Goal: Task Accomplishment & Management: Use online tool/utility

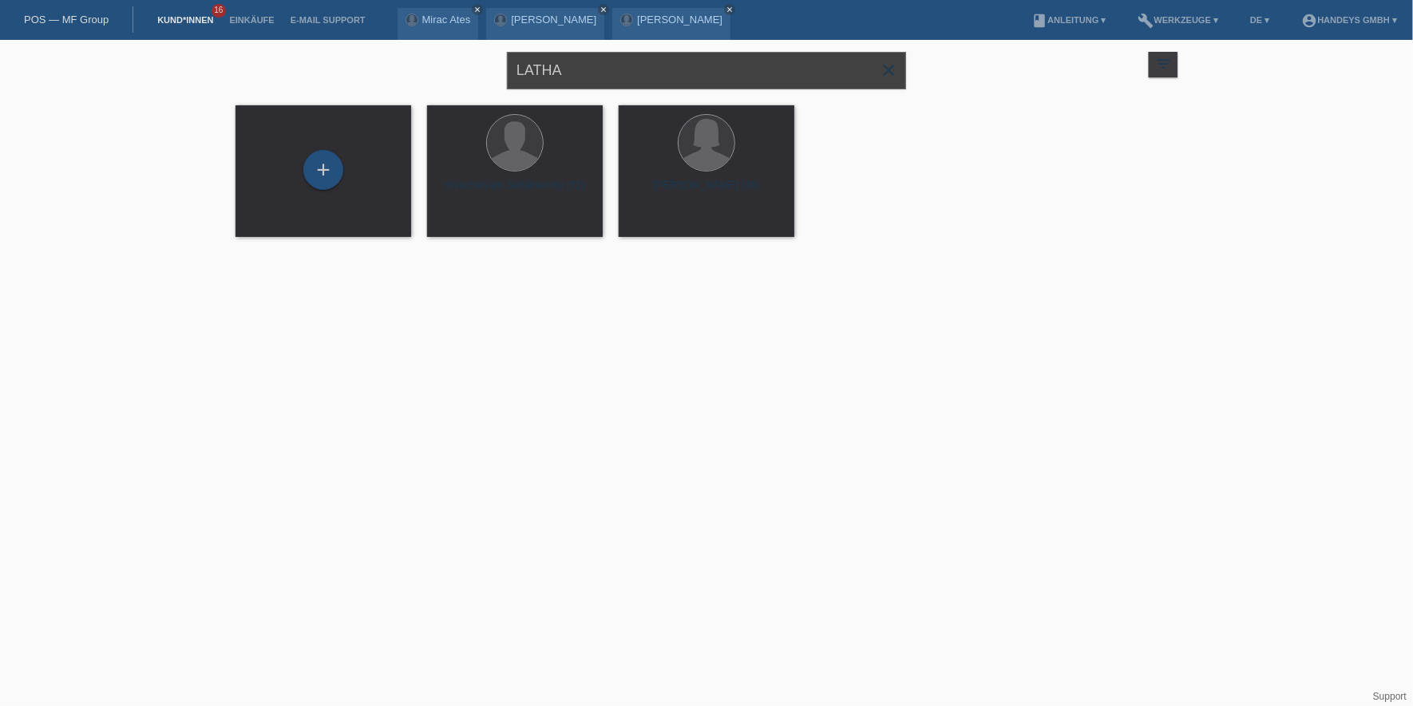
drag, startPoint x: 607, startPoint y: 73, endPoint x: 395, endPoint y: 54, distance: 212.4
click at [395, 54] on div "LATHA close filter_list view_module Alle Kund*innen anzeigen star Markierte Kun…" at bounding box center [707, 68] width 958 height 57
type input "guntern"
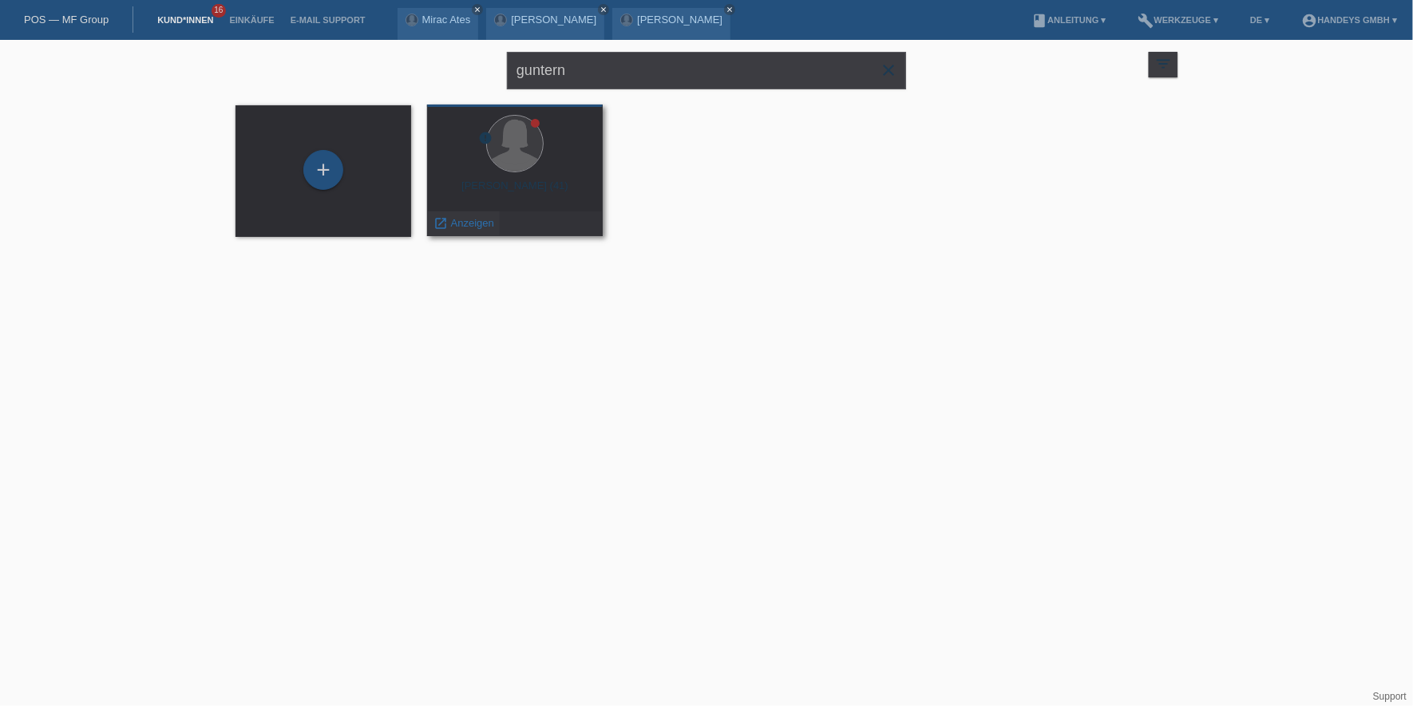
click at [465, 220] on span "Anzeigen" at bounding box center [472, 223] width 43 height 12
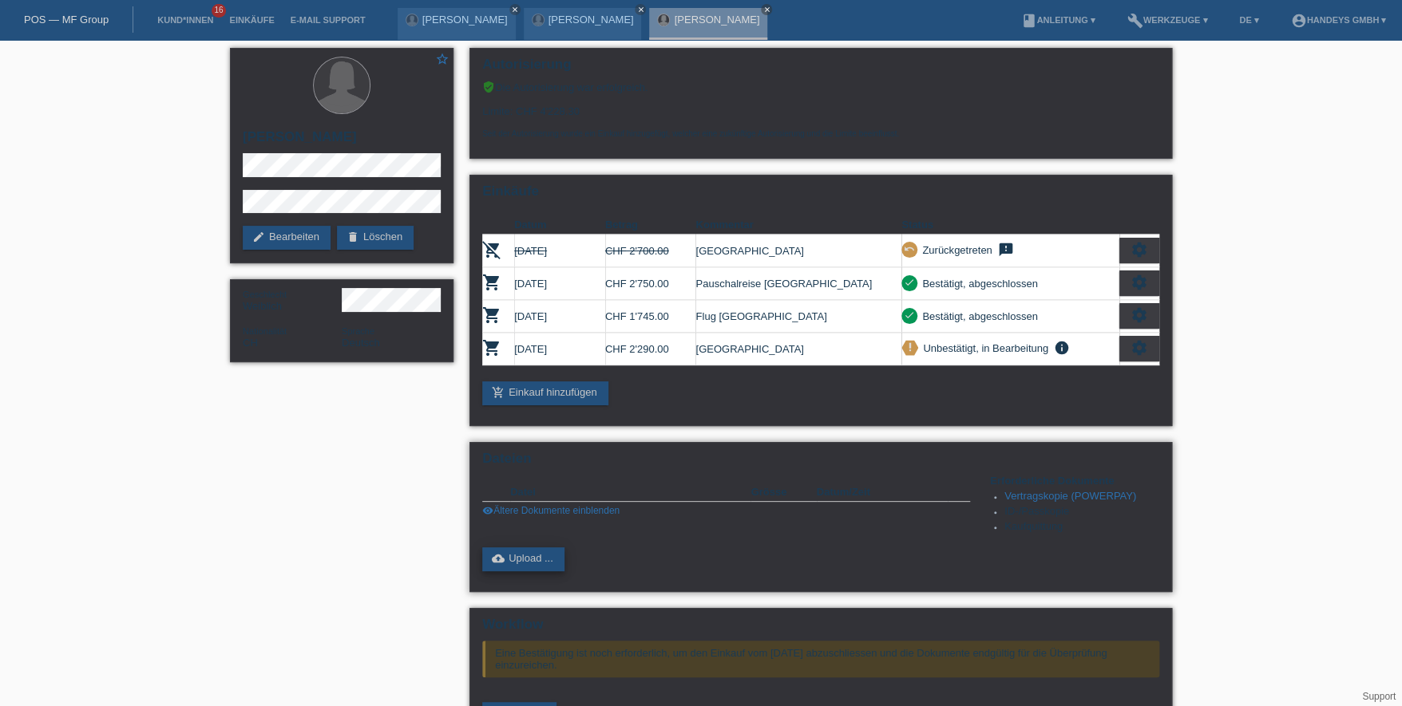
click at [521, 548] on link "cloud_upload Upload ..." at bounding box center [523, 560] width 82 height 24
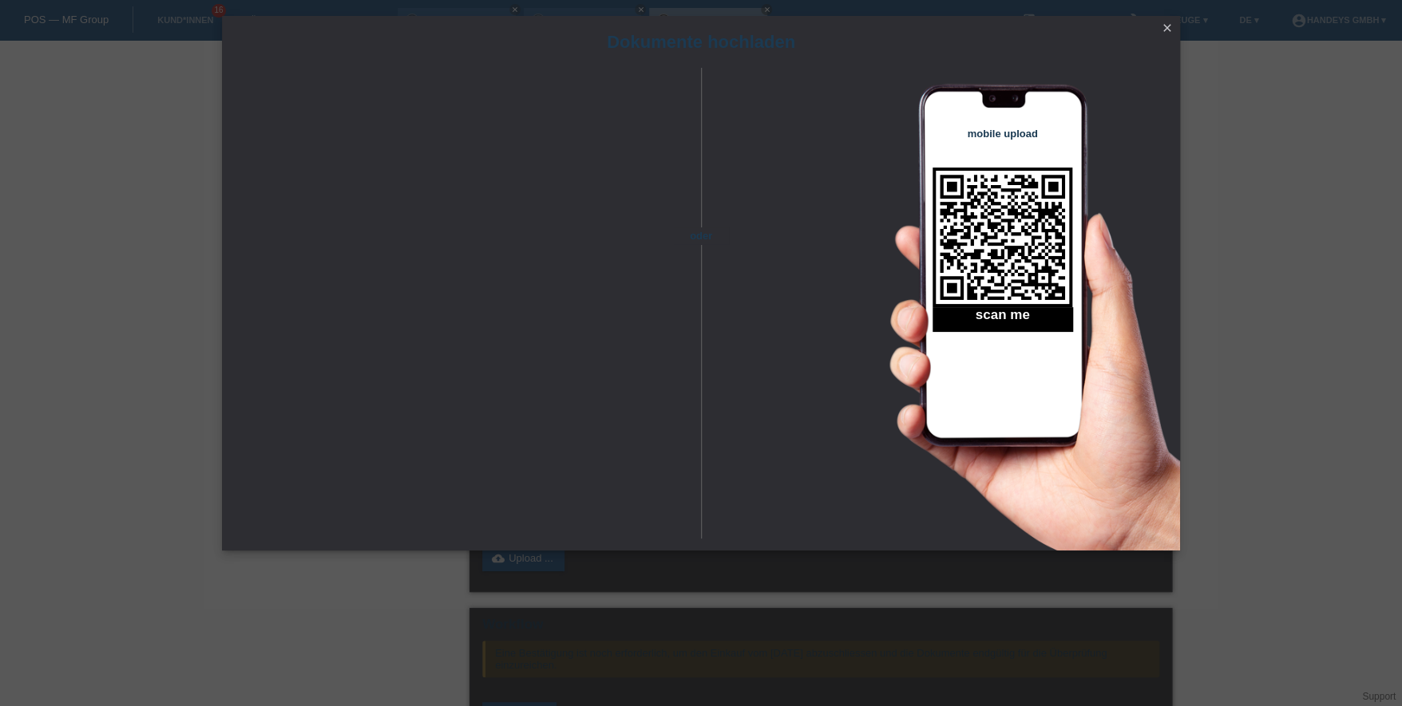
click at [1165, 30] on icon "close" at bounding box center [1167, 28] width 13 height 13
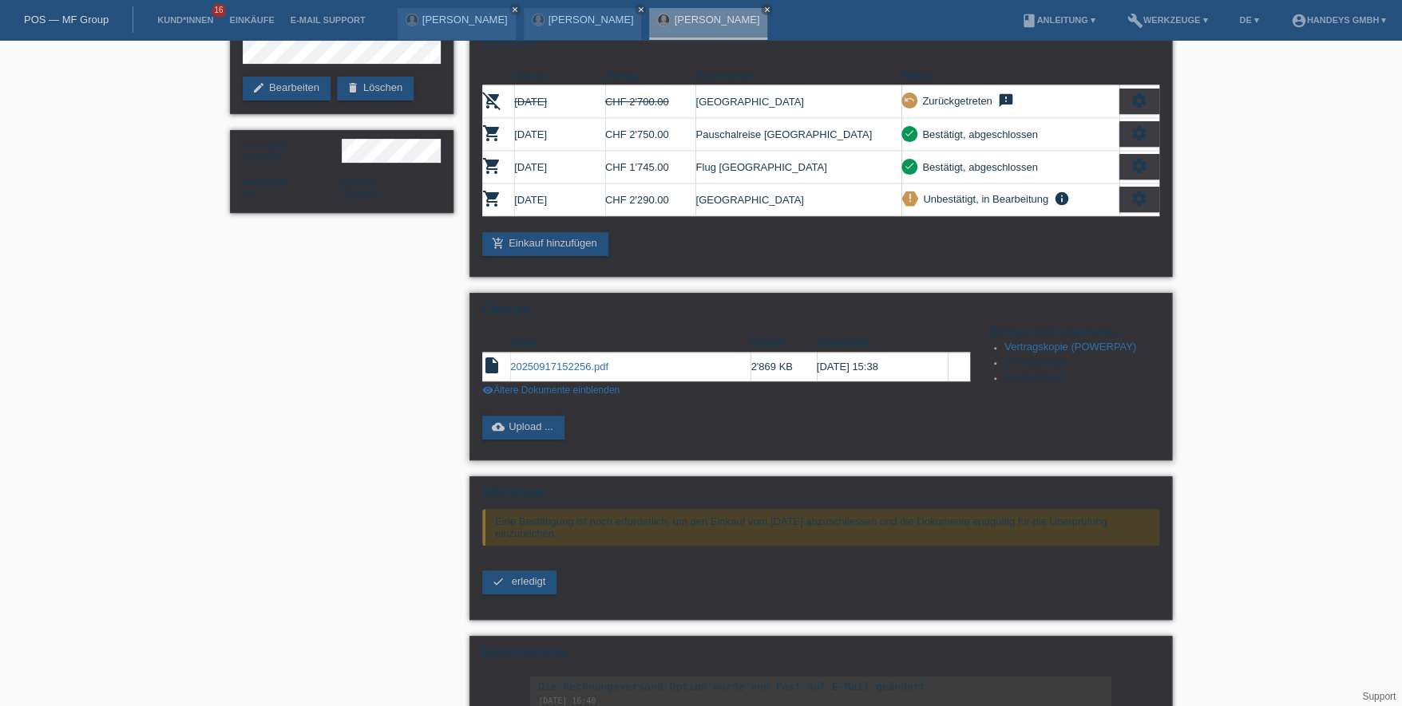
scroll to position [159, 0]
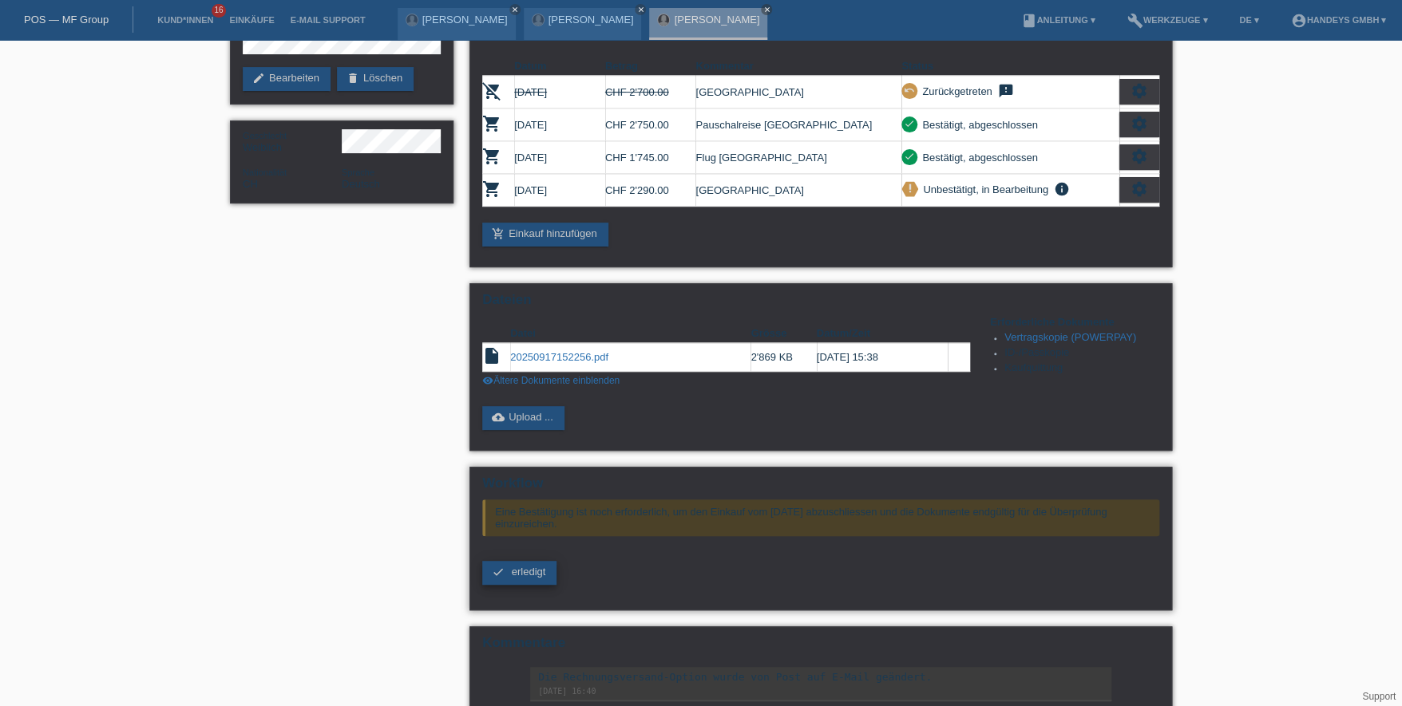
click at [528, 569] on span "erledigt" at bounding box center [529, 572] width 34 height 12
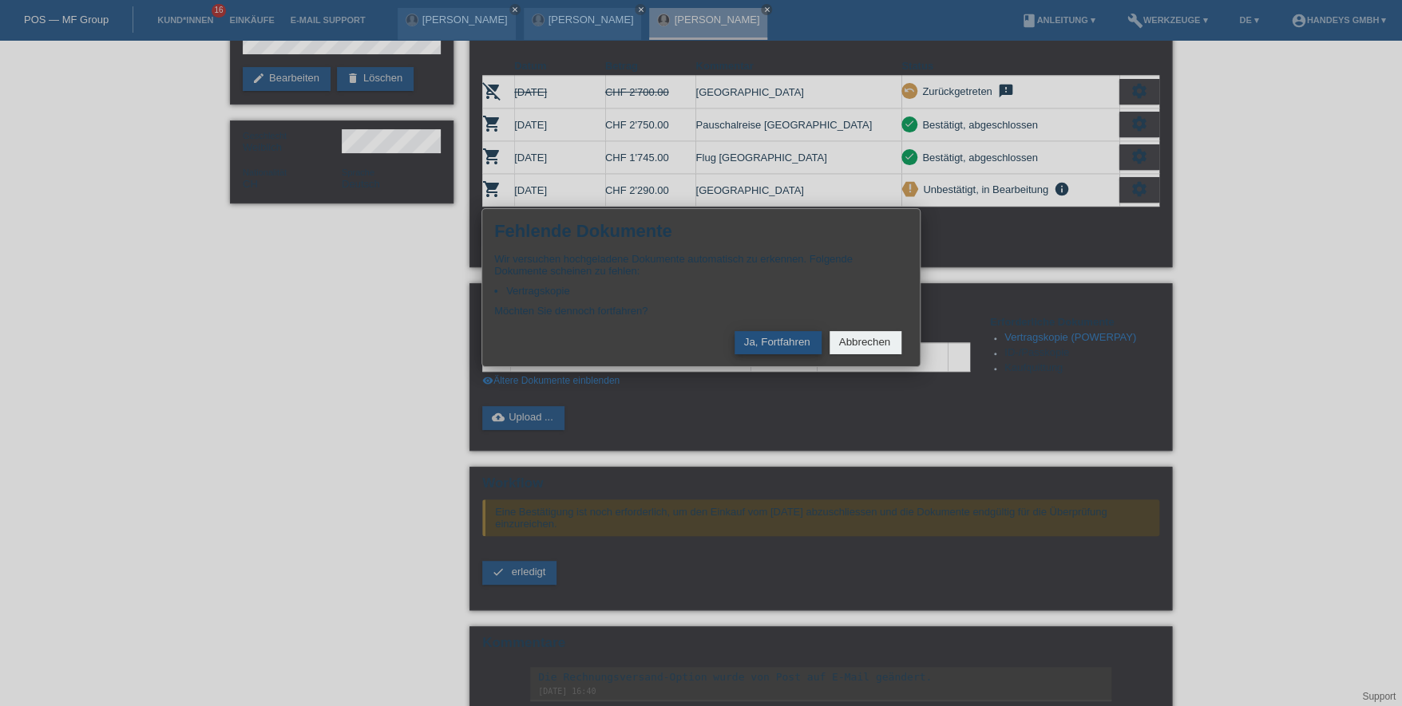
click at [775, 337] on button "Ja, Fortfahren" at bounding box center [777, 342] width 87 height 23
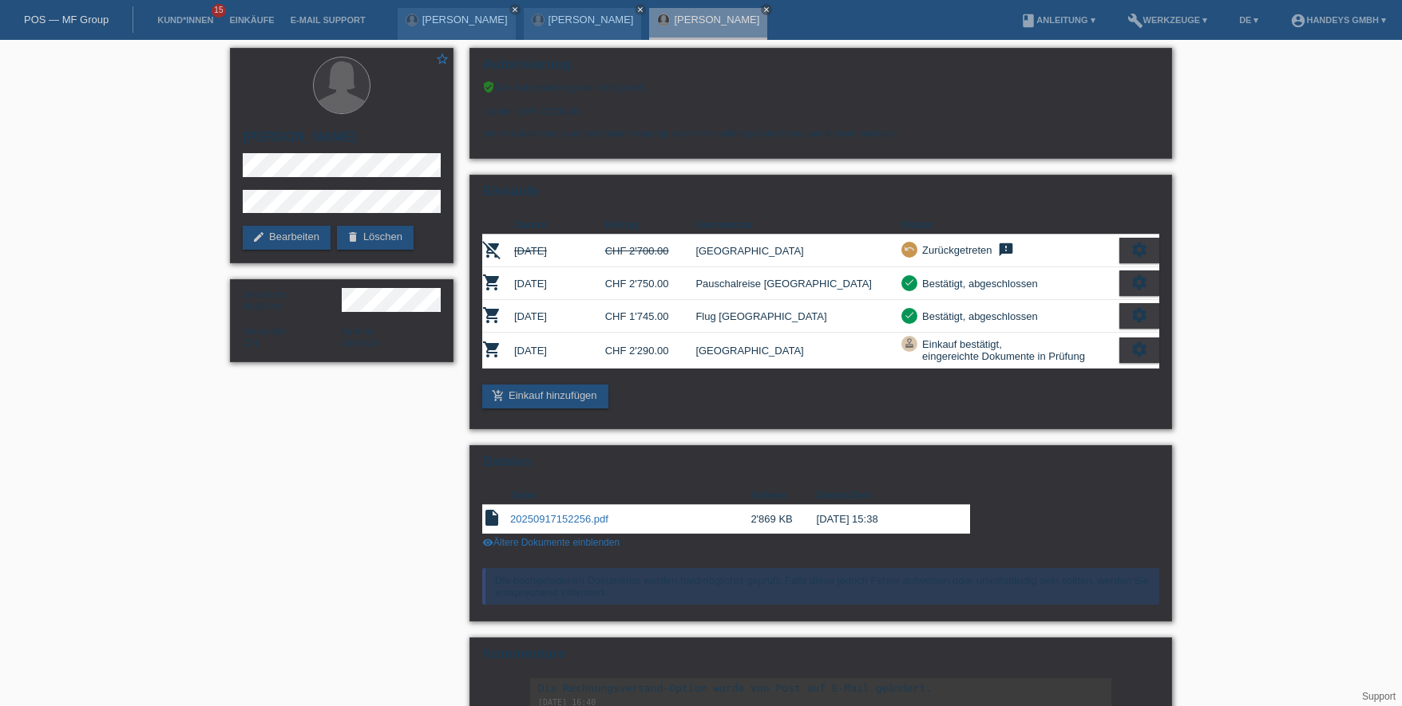
scroll to position [159, 0]
